Goal: Transaction & Acquisition: Book appointment/travel/reservation

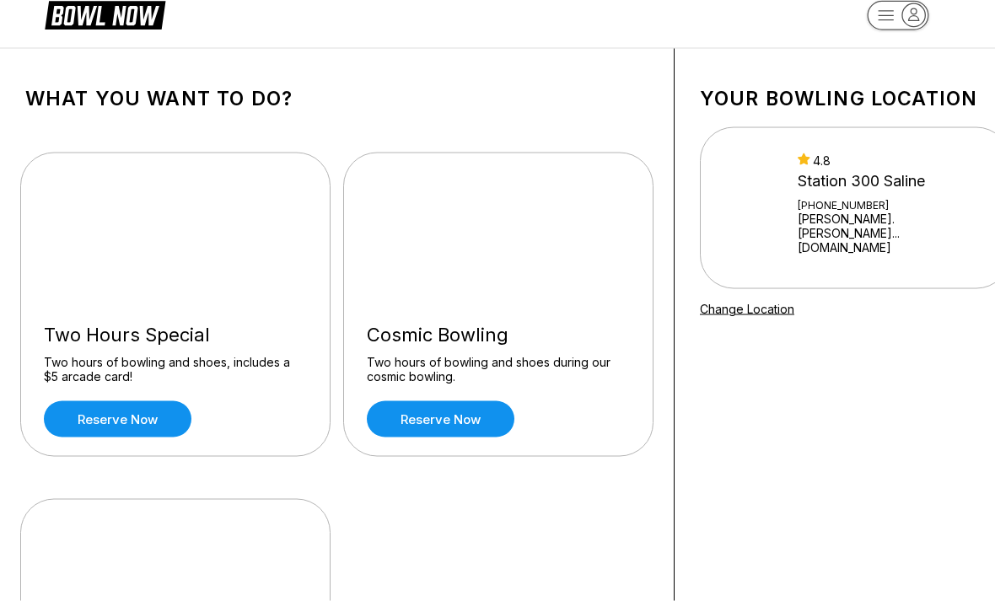
scroll to position [30, 0]
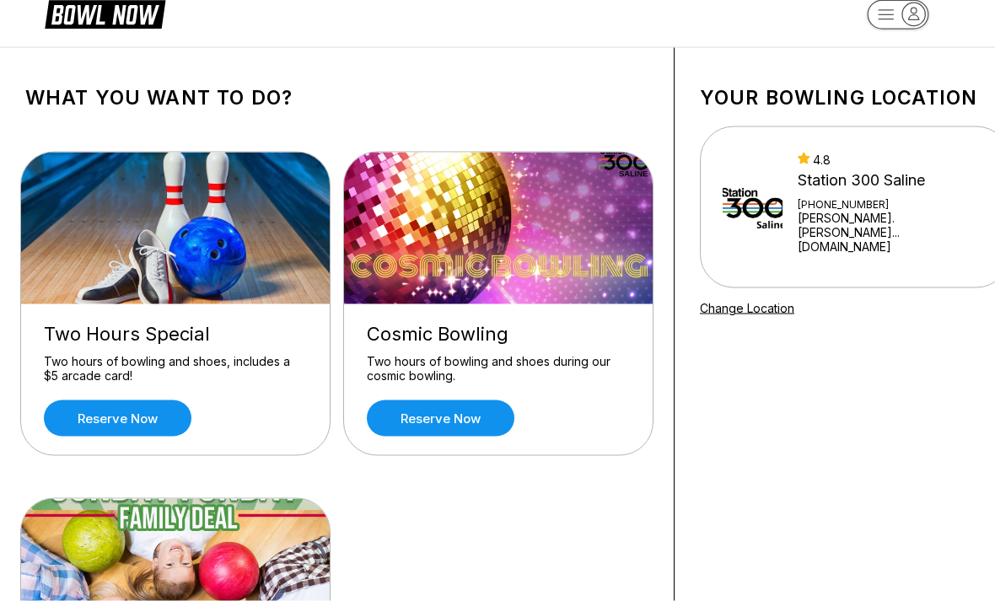
click at [137, 414] on link "Reserve now" at bounding box center [117, 418] width 147 height 36
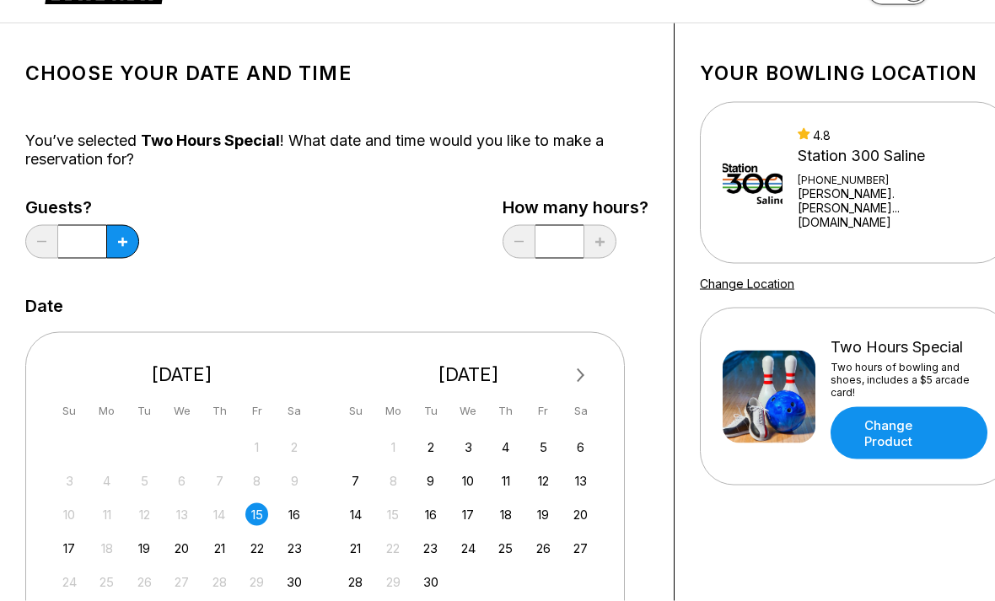
scroll to position [61, 0]
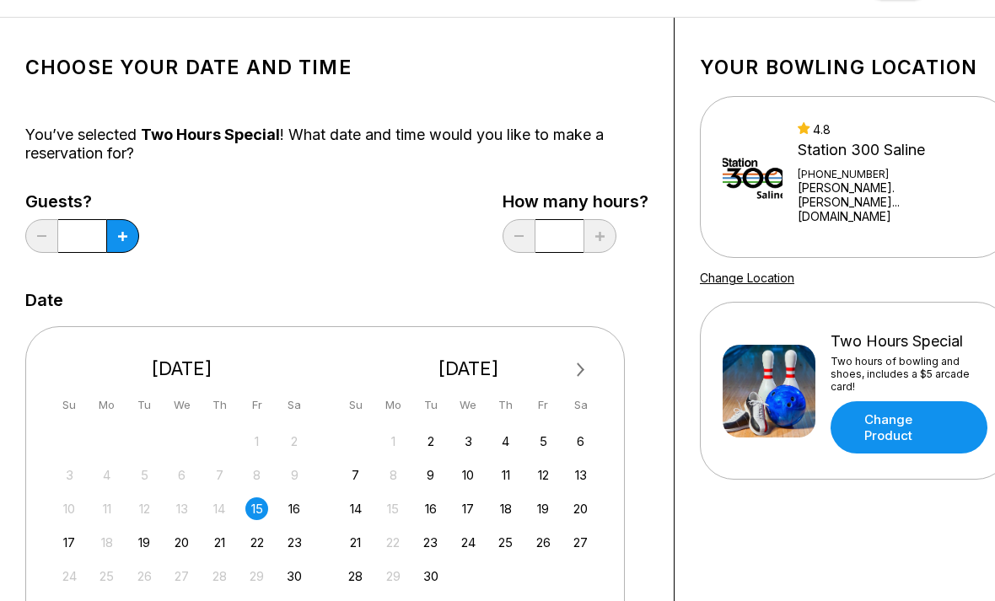
click at [296, 515] on div "16" at bounding box center [294, 508] width 23 height 23
click at [62, 543] on div "17" at bounding box center [69, 542] width 23 height 23
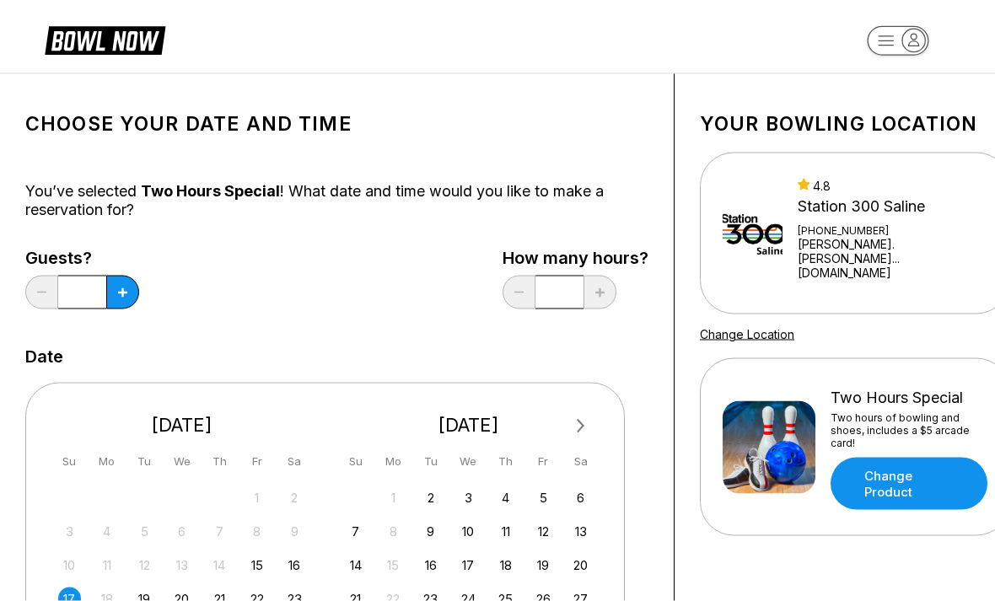
scroll to position [0, 0]
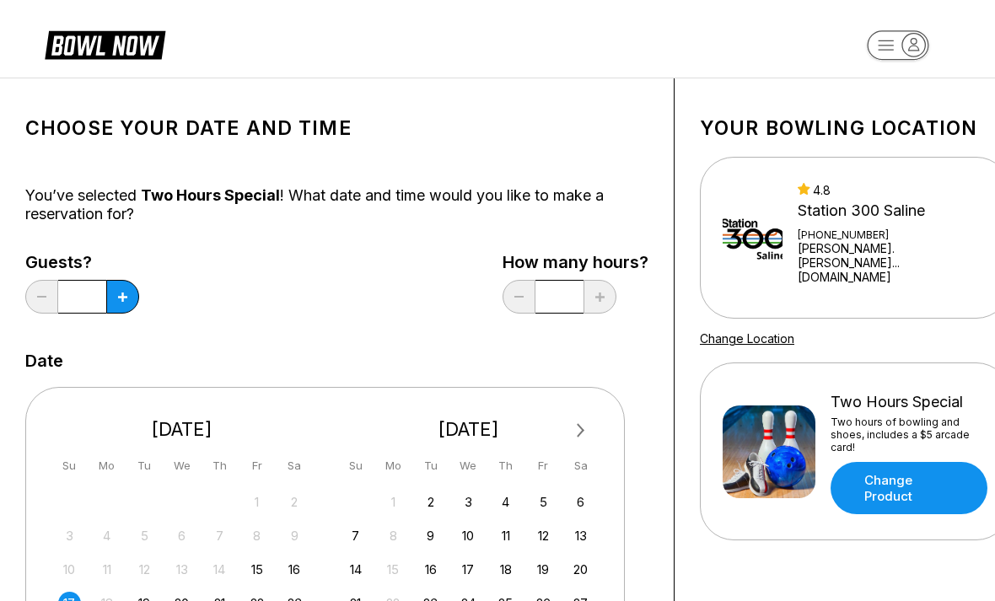
click at [131, 300] on button at bounding box center [122, 297] width 33 height 34
type input "*"
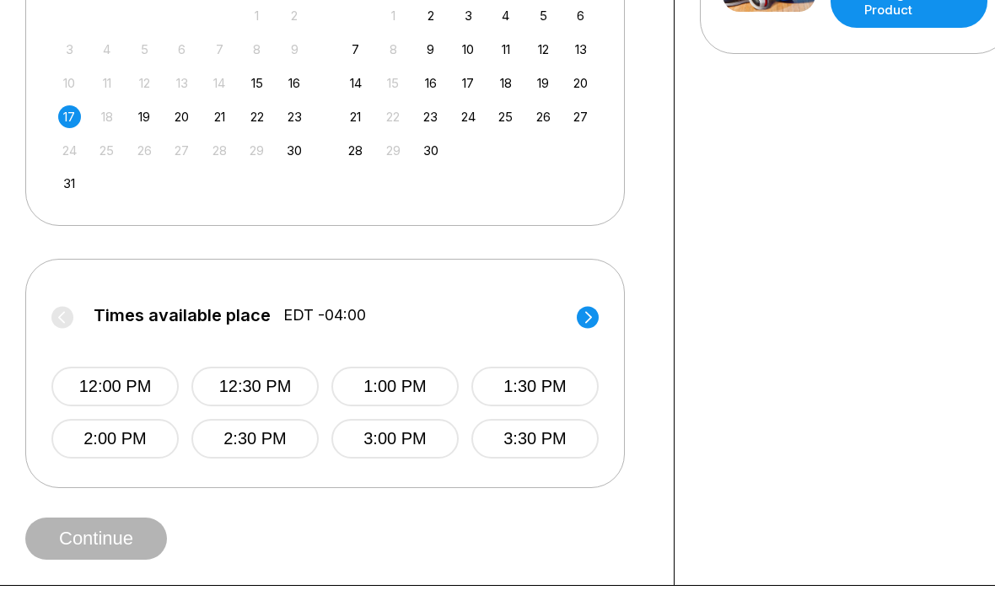
scroll to position [485, 0]
click at [106, 450] on button "2:00 PM" at bounding box center [114, 440] width 127 height 40
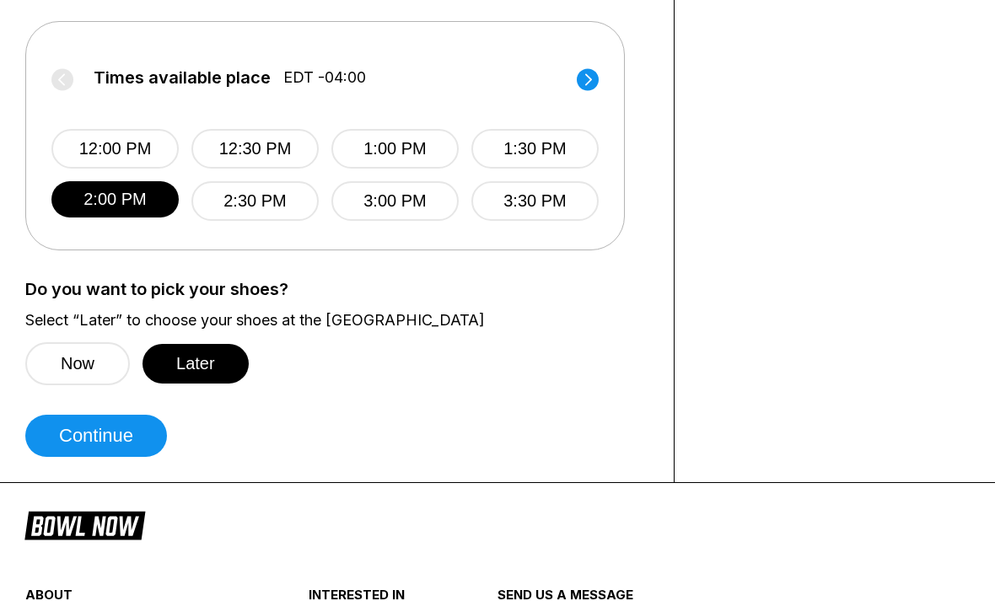
scroll to position [723, 0]
click at [67, 360] on button "Now" at bounding box center [77, 364] width 105 height 43
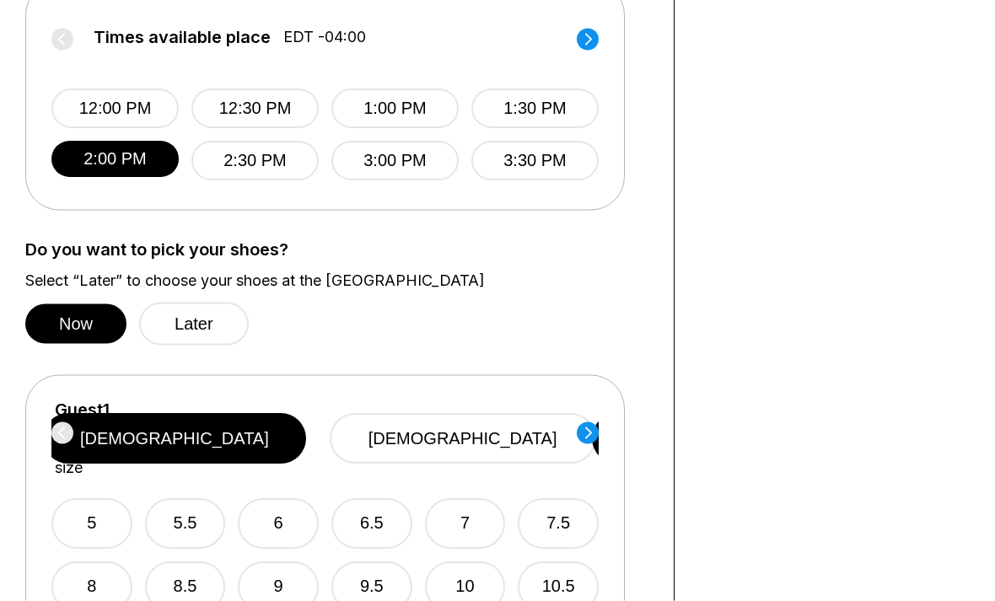
click at [180, 328] on button "Later" at bounding box center [194, 324] width 110 height 43
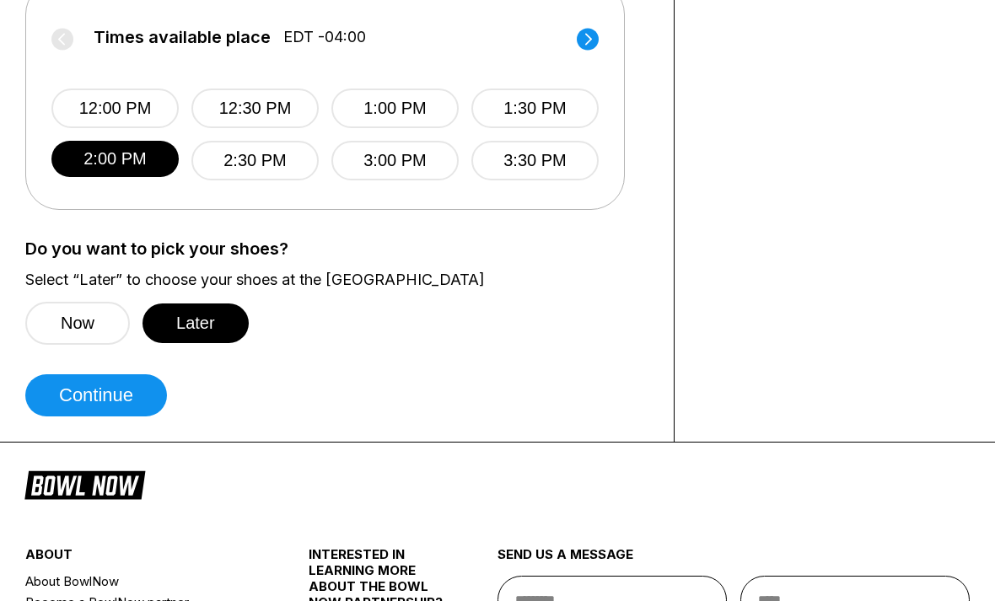
click at [115, 389] on button "Continue" at bounding box center [96, 395] width 142 height 42
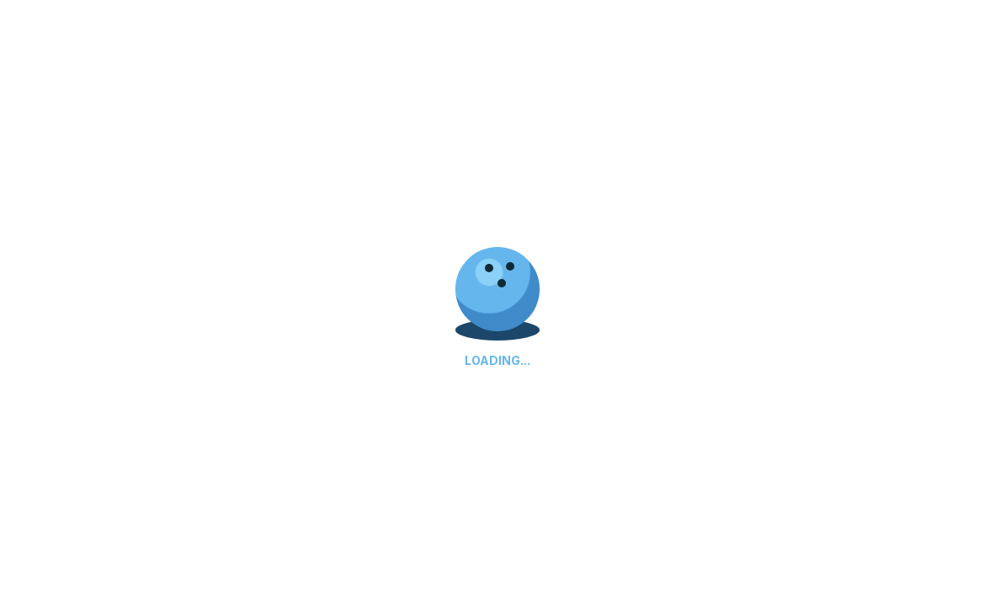
select select "**"
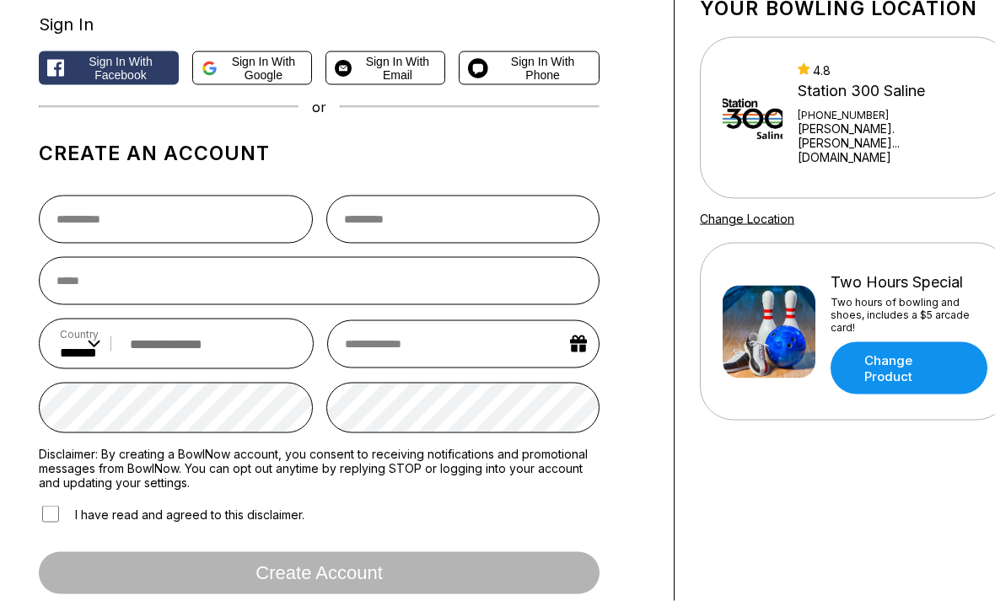
scroll to position [121, 0]
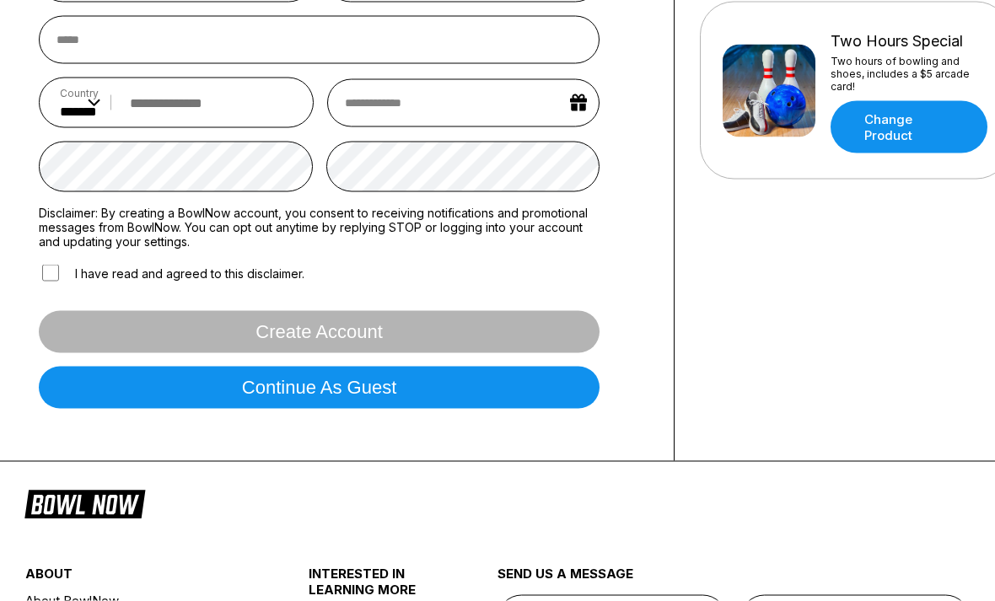
click at [369, 409] on button "Continue as guest" at bounding box center [319, 388] width 560 height 42
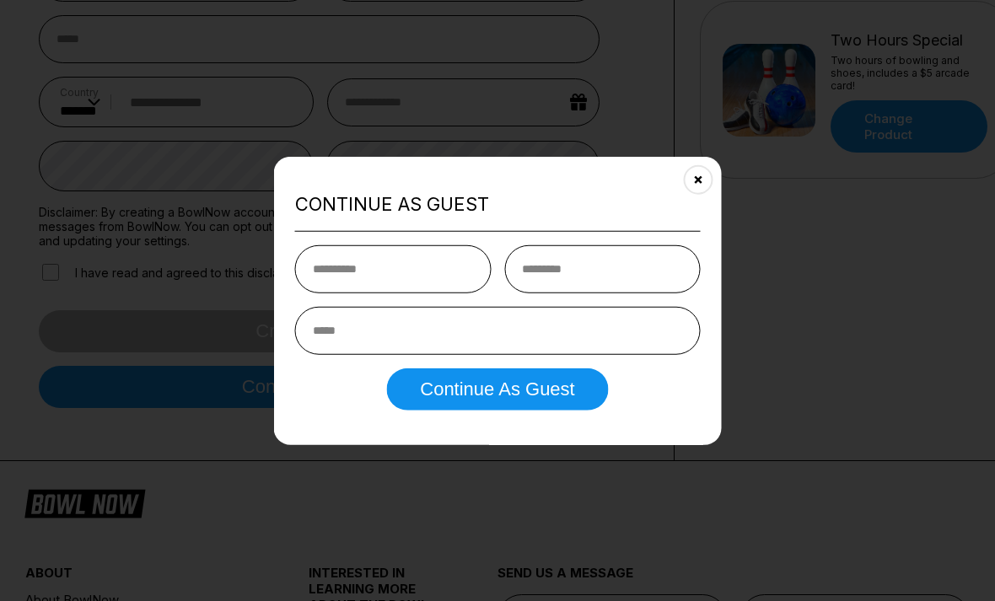
scroll to position [361, 0]
type input "****"
click at [588, 289] on input "text" at bounding box center [602, 269] width 196 height 48
click at [702, 186] on icon "Close" at bounding box center [697, 179] width 13 height 13
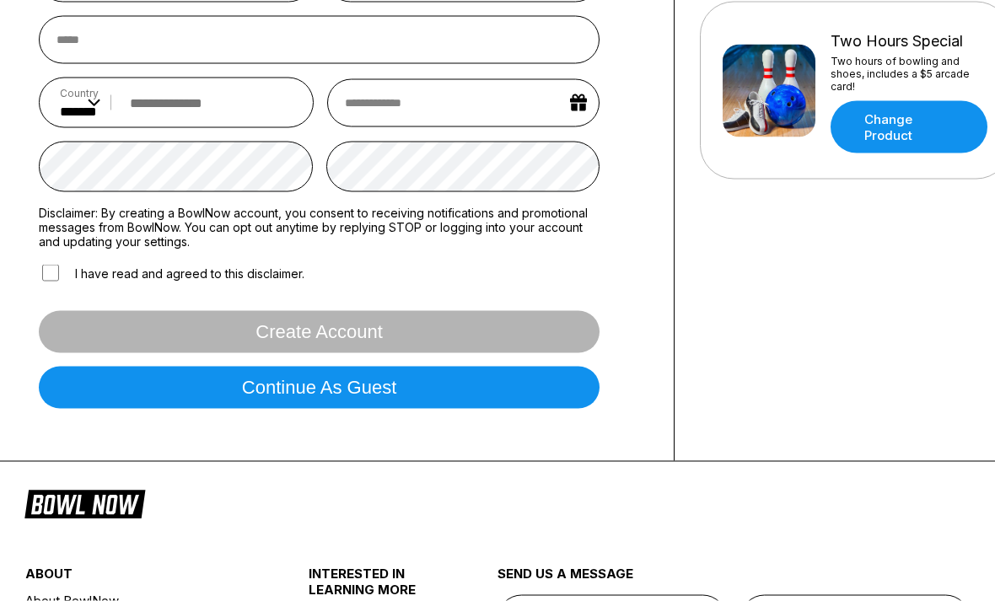
click at [485, 409] on button "Continue as guest" at bounding box center [319, 388] width 560 height 42
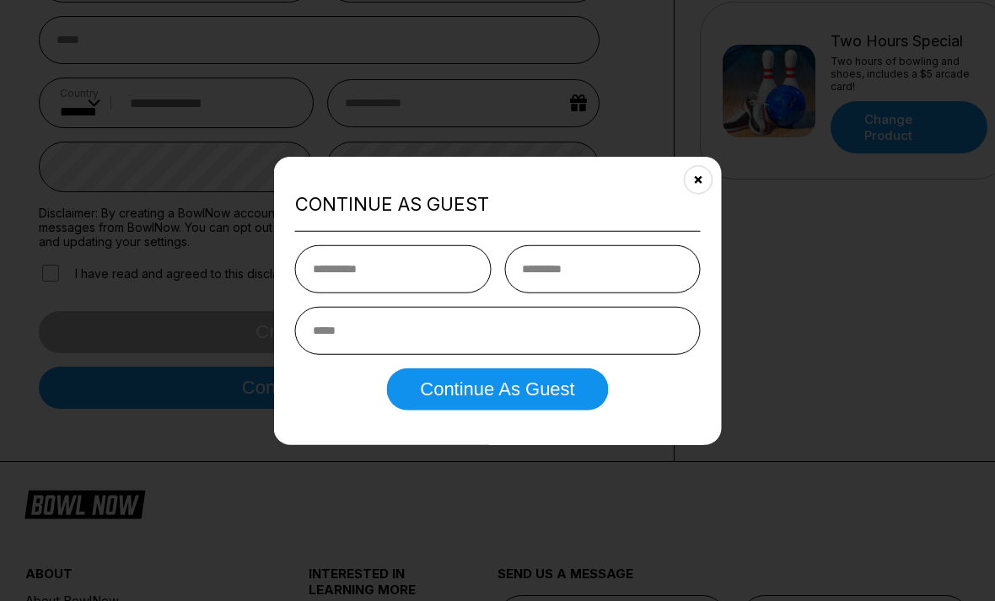
click at [701, 200] on button "Close" at bounding box center [697, 178] width 41 height 41
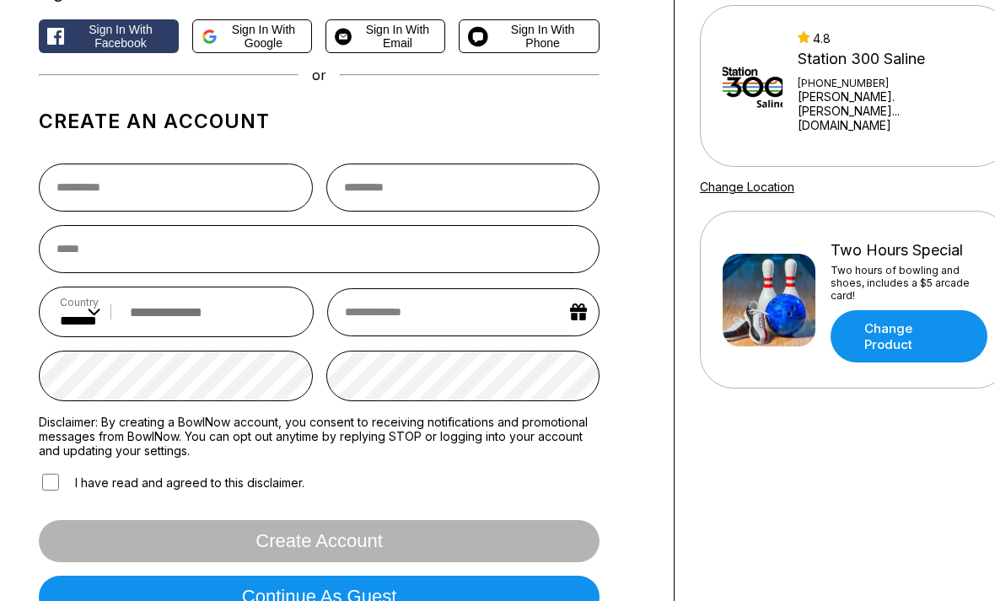
scroll to position [150, 0]
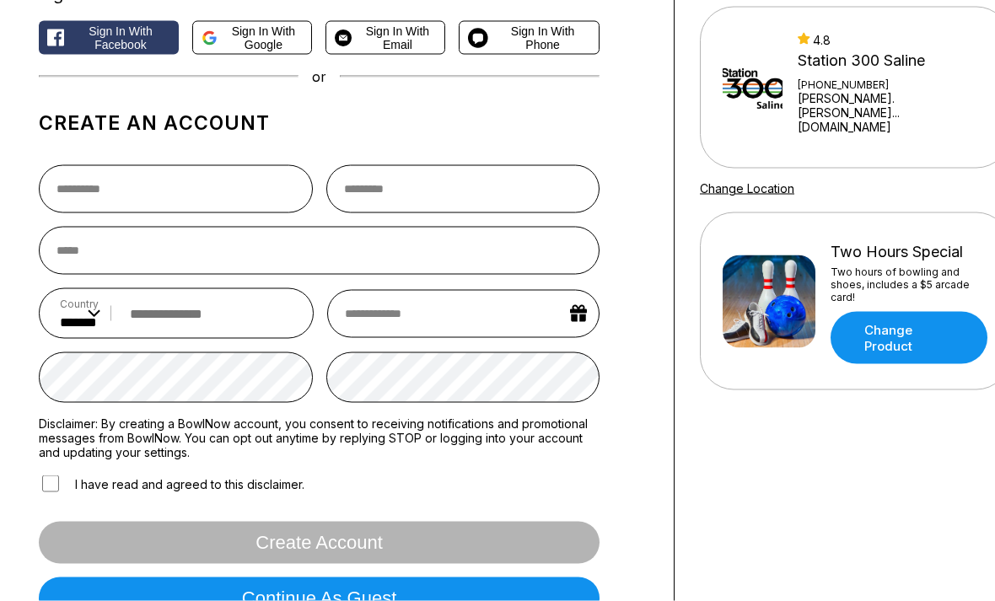
click at [384, 600] on button "Continue as guest" at bounding box center [319, 598] width 560 height 42
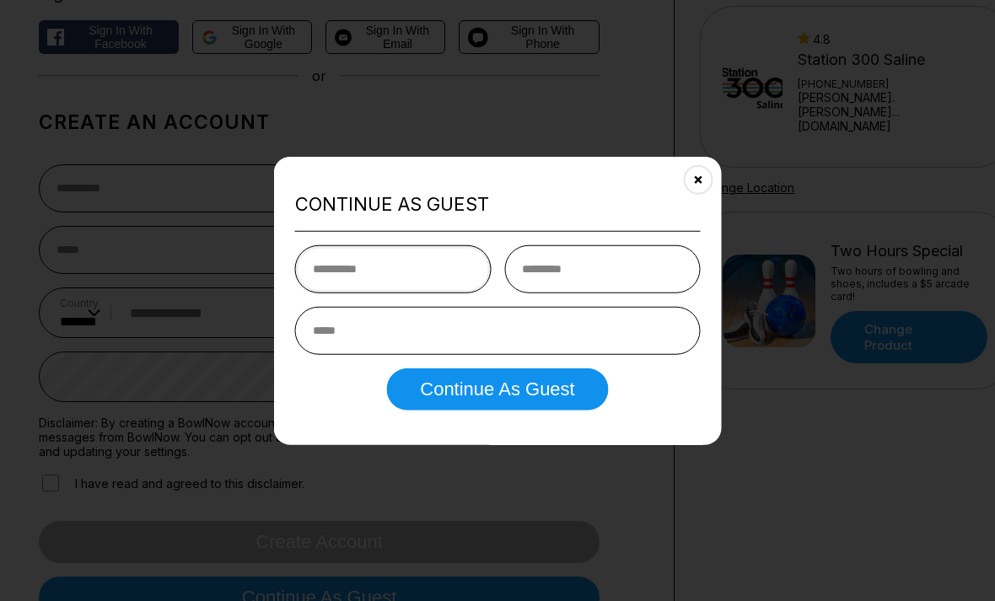
click at [384, 293] on input "text" at bounding box center [393, 269] width 196 height 48
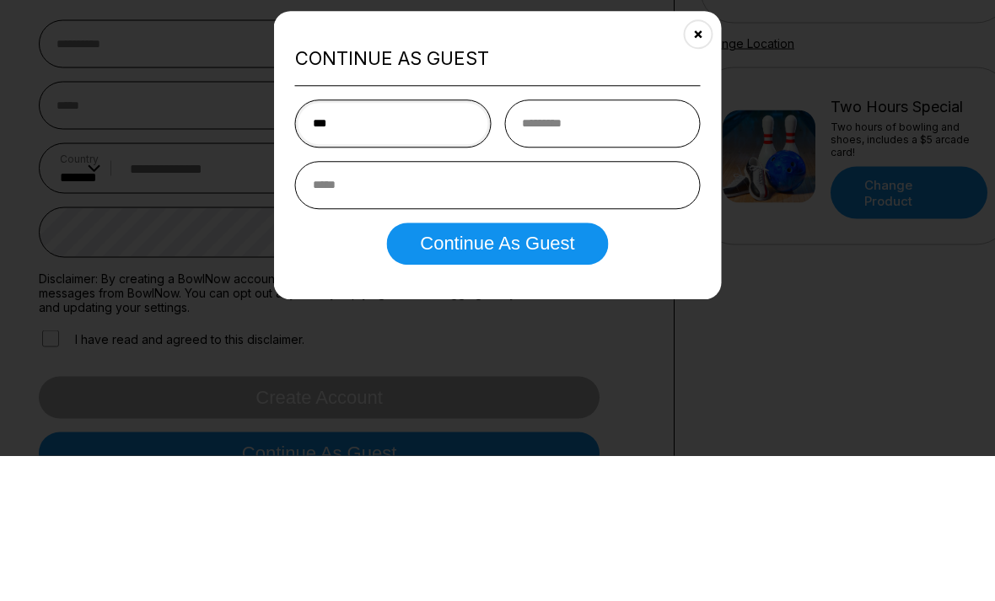
type input "***"
click at [547, 245] on input "text" at bounding box center [602, 269] width 196 height 48
type input "******"
click at [361, 307] on input "email" at bounding box center [497, 331] width 405 height 48
type input "**********"
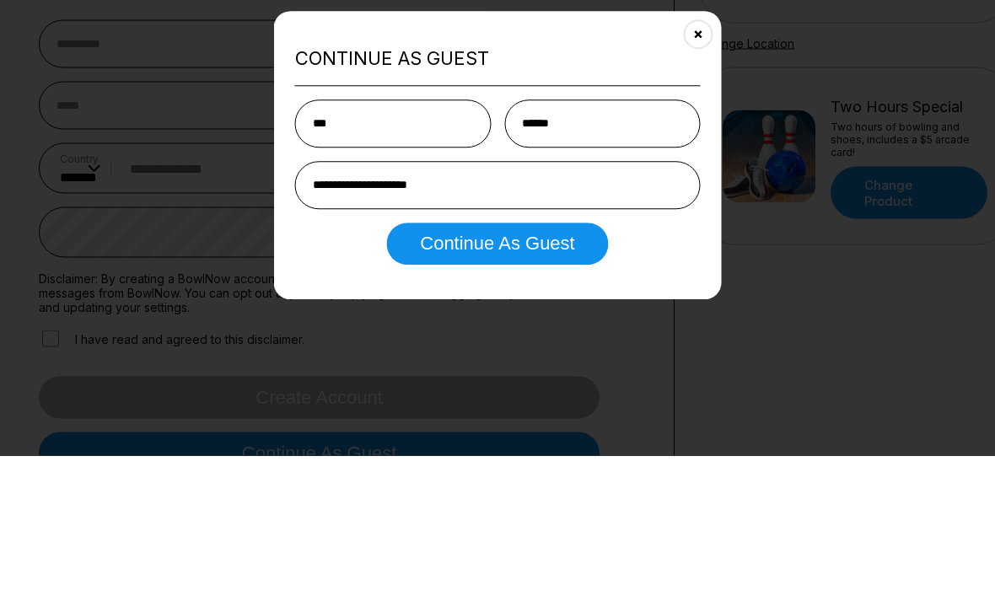
click at [559, 368] on button "Continue as Guest" at bounding box center [497, 389] width 222 height 42
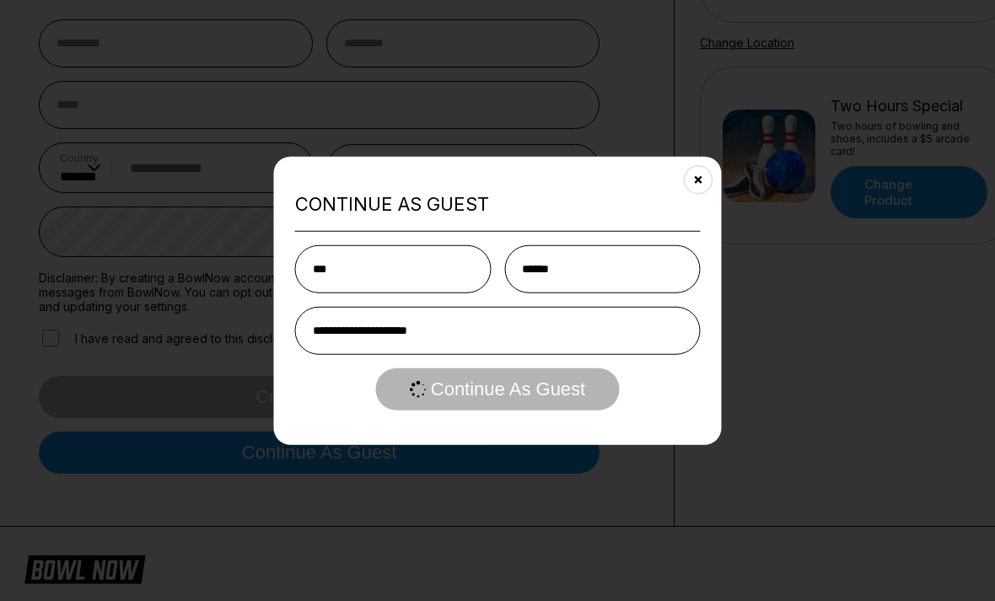
scroll to position [0, 0]
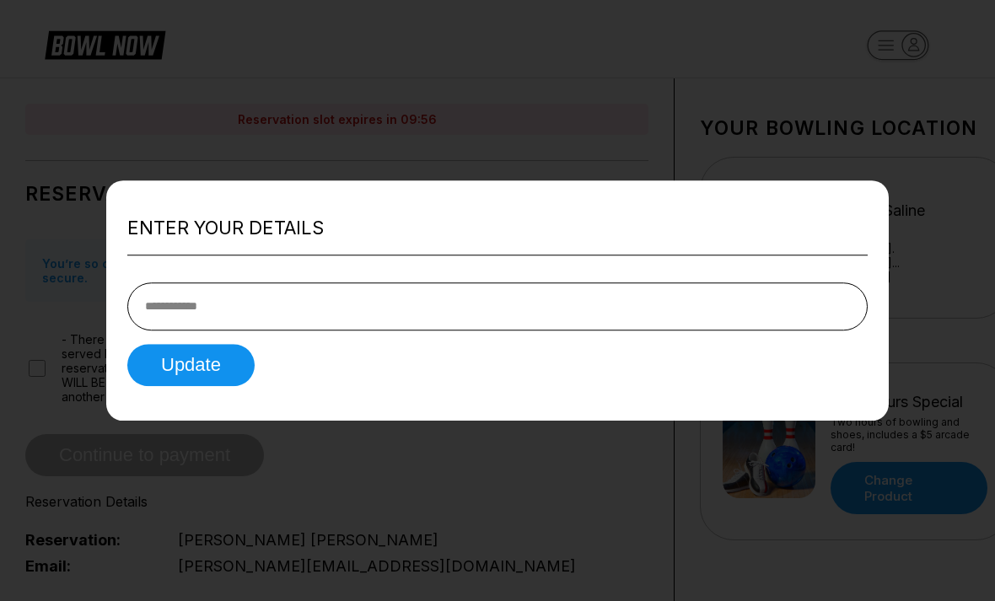
click at [304, 308] on input "tel" at bounding box center [497, 306] width 740 height 48
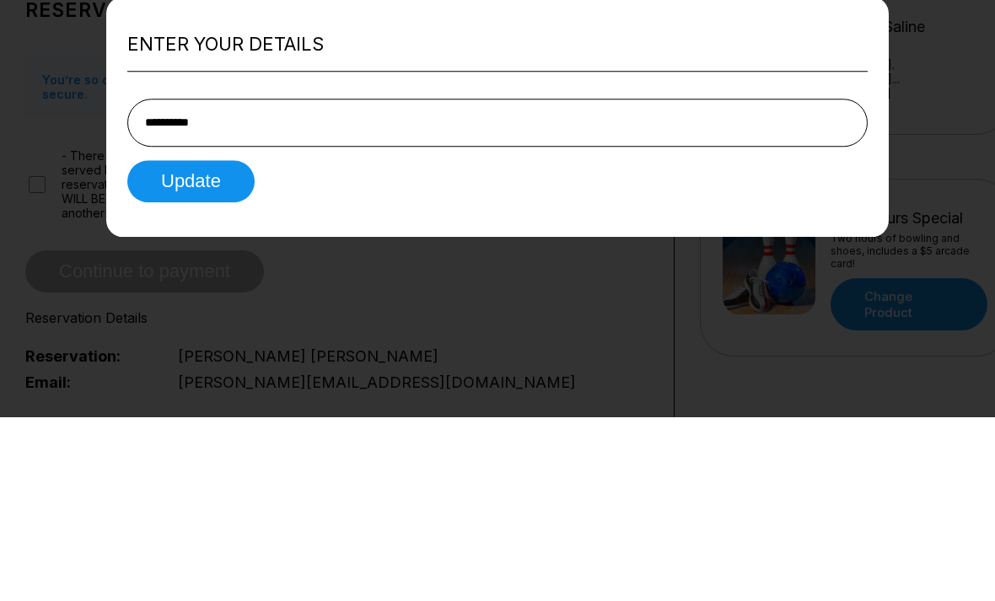
type input "**********"
click at [226, 344] on button "Update" at bounding box center [190, 365] width 127 height 42
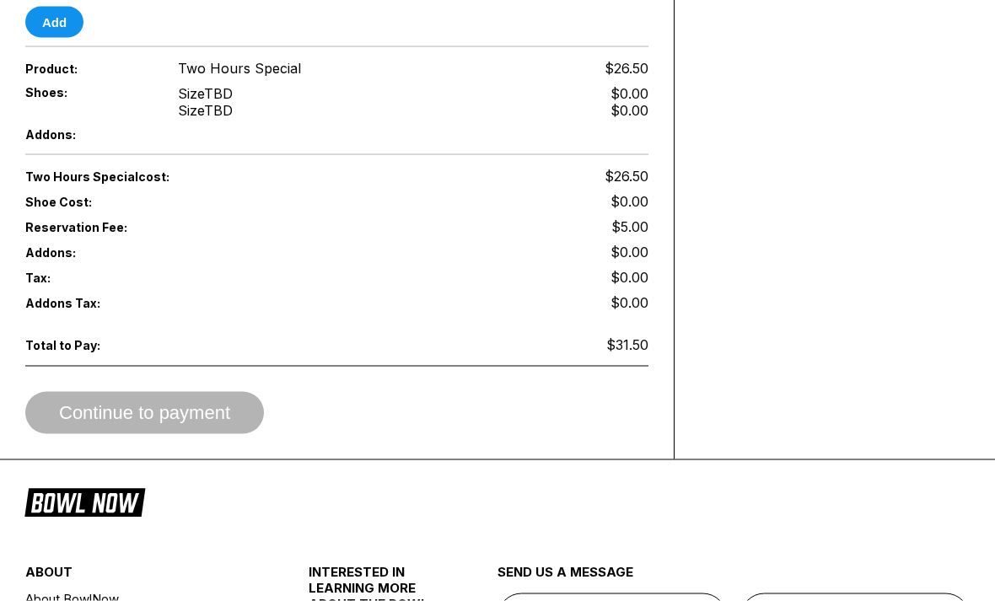
scroll to position [746, 0]
click at [47, 24] on button "Add" at bounding box center [54, 21] width 58 height 31
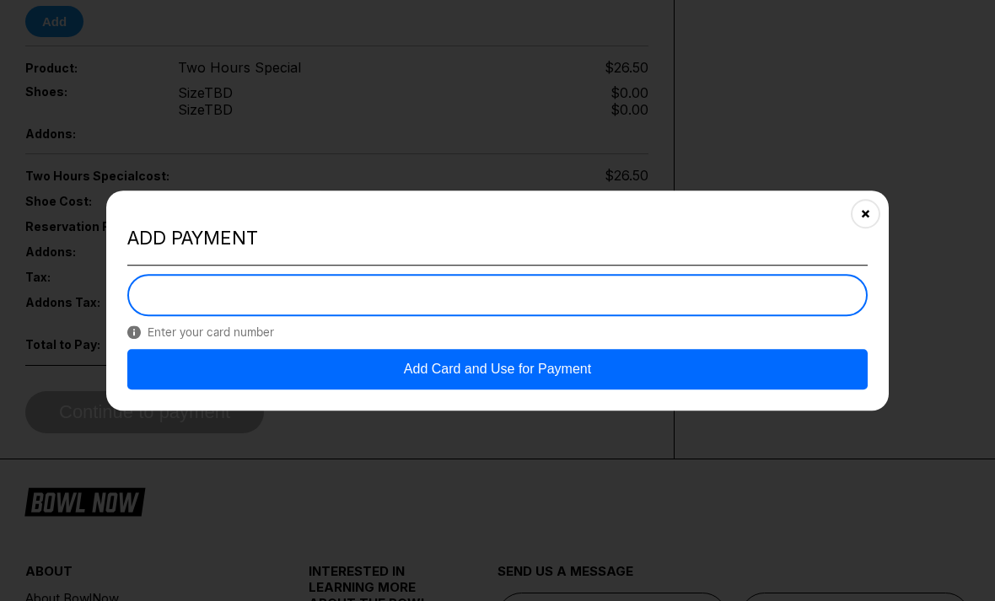
scroll to position [745, 0]
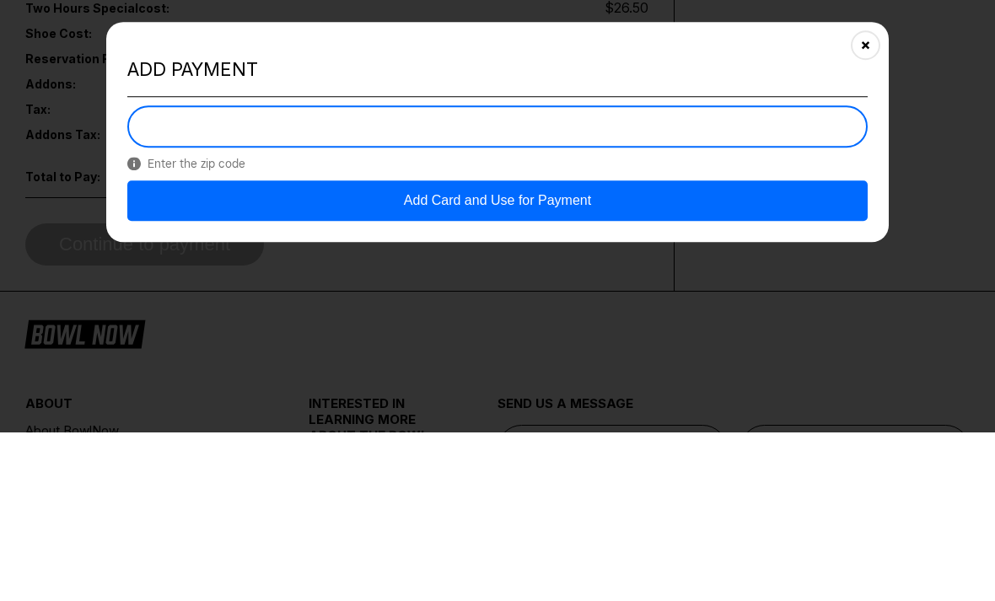
click at [571, 349] on button "Add Card and Use for Payment" at bounding box center [497, 369] width 740 height 40
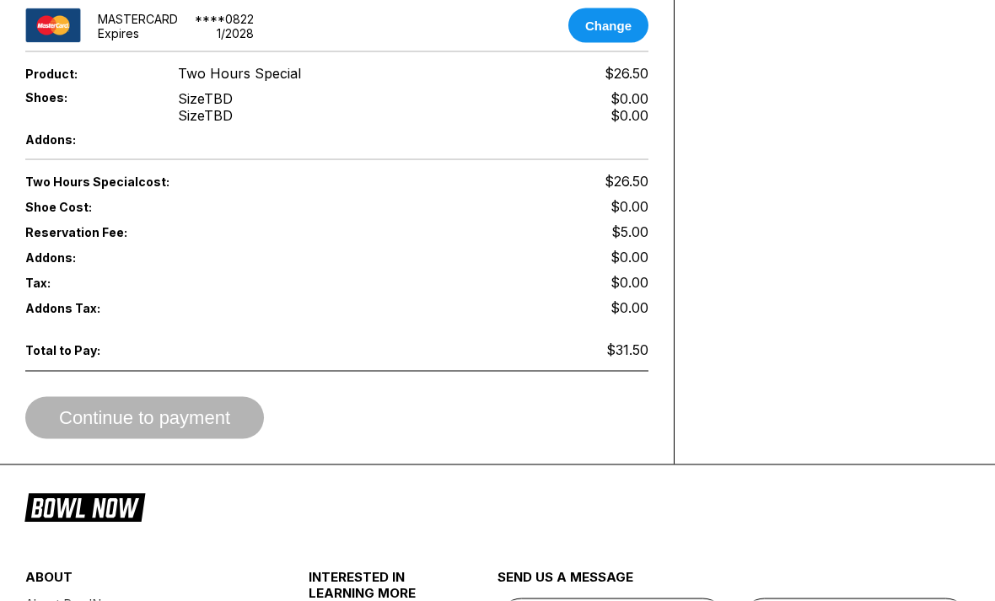
scroll to position [770, 0]
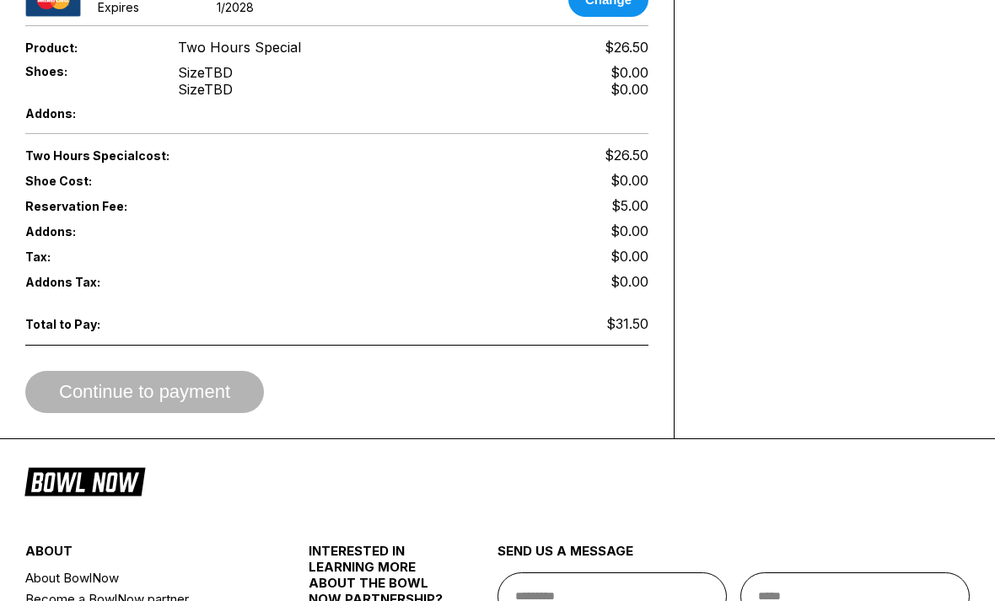
click at [228, 404] on div "Continue to payment" at bounding box center [336, 392] width 623 height 42
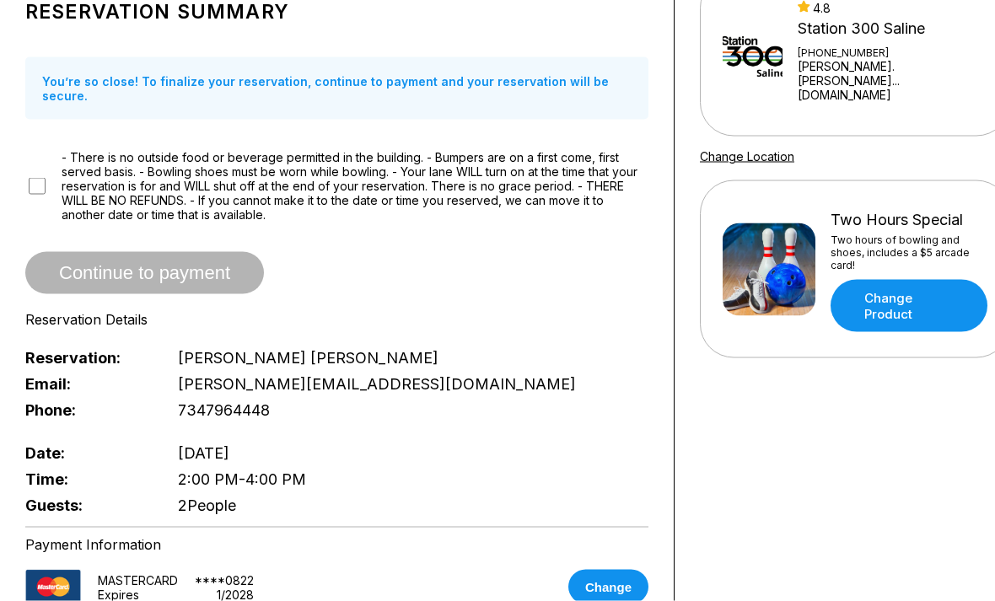
scroll to position [183, 0]
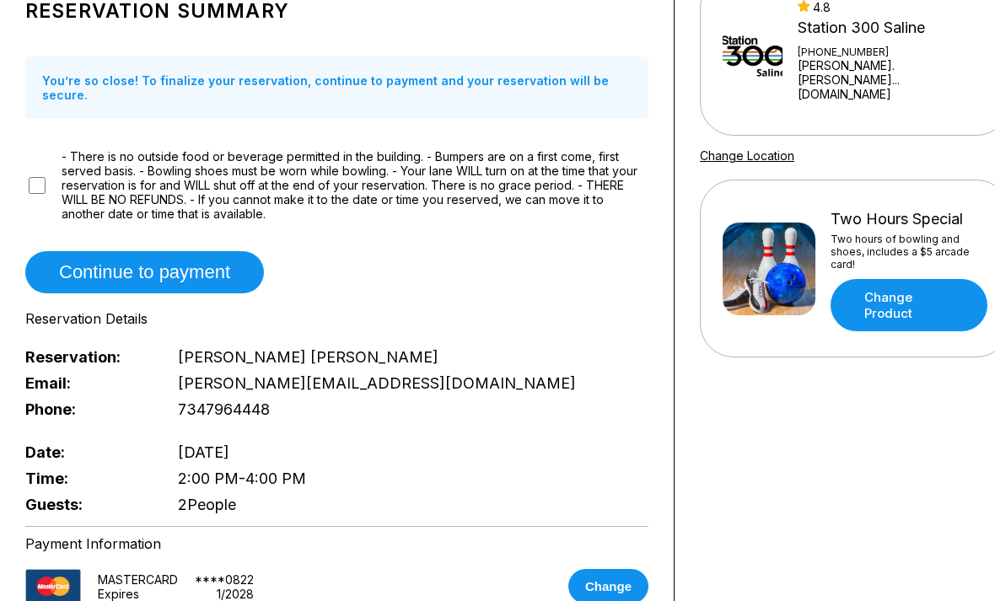
click at [180, 263] on button "Continue to payment" at bounding box center [144, 272] width 239 height 42
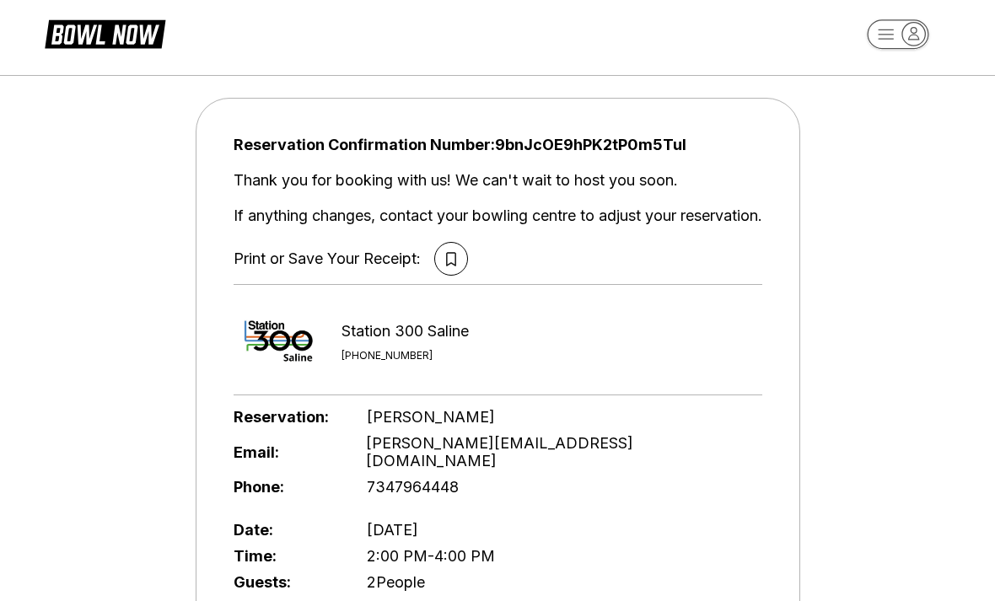
scroll to position [0, 0]
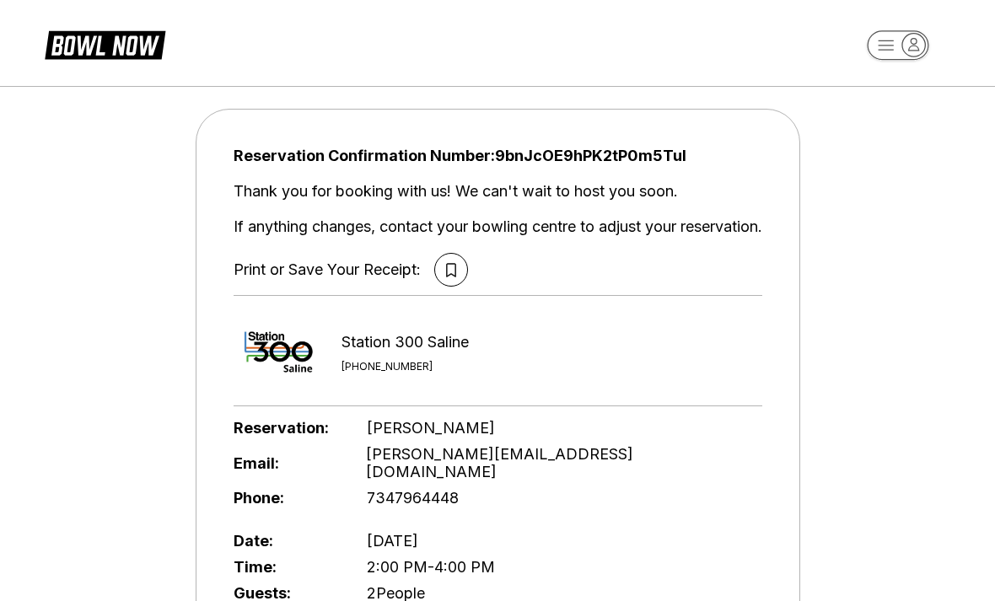
click at [460, 273] on button at bounding box center [451, 270] width 34 height 34
